Goal: Information Seeking & Learning: Find specific fact

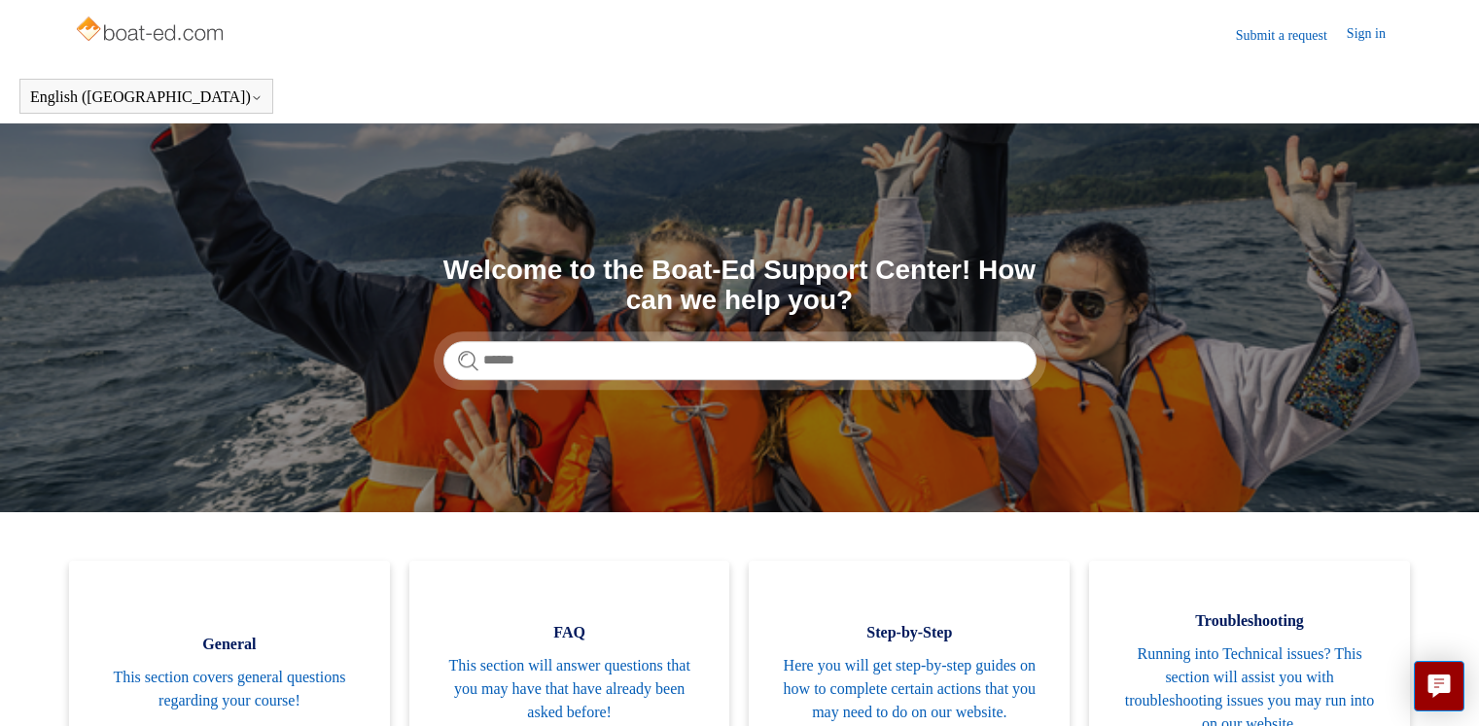
scroll to position [199, 0]
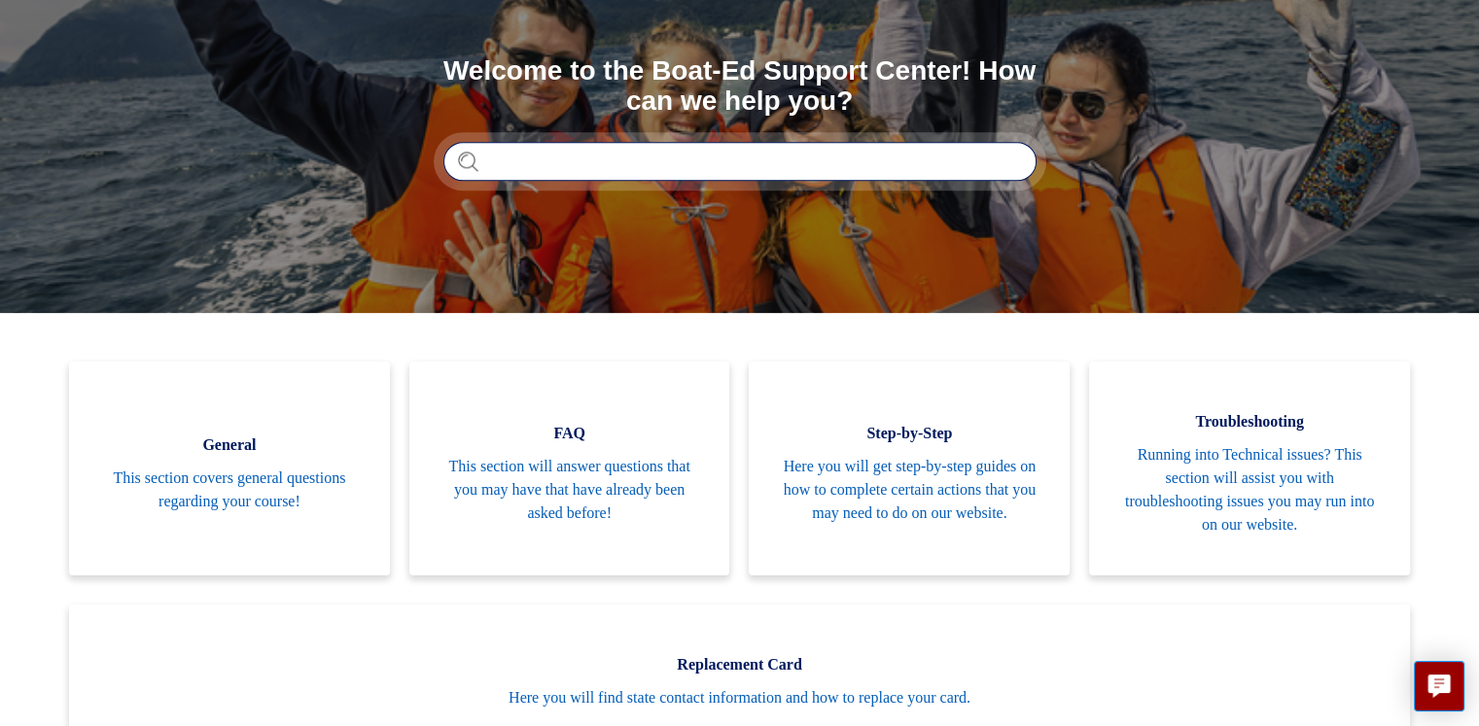
click at [559, 157] on input "Search" at bounding box center [739, 161] width 593 height 39
type input "**********"
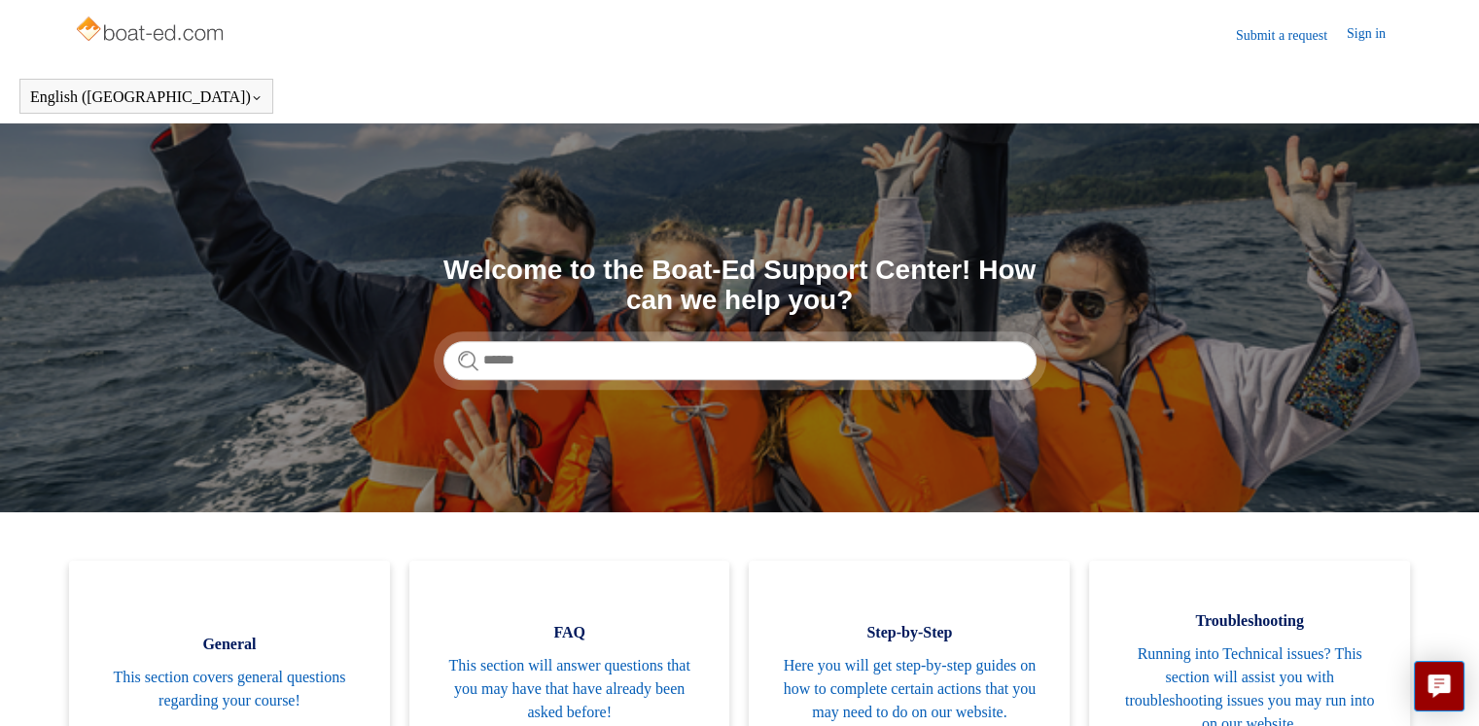
click at [1379, 31] on link "Sign in" at bounding box center [1375, 34] width 58 height 23
